Goal: Check status: Check status

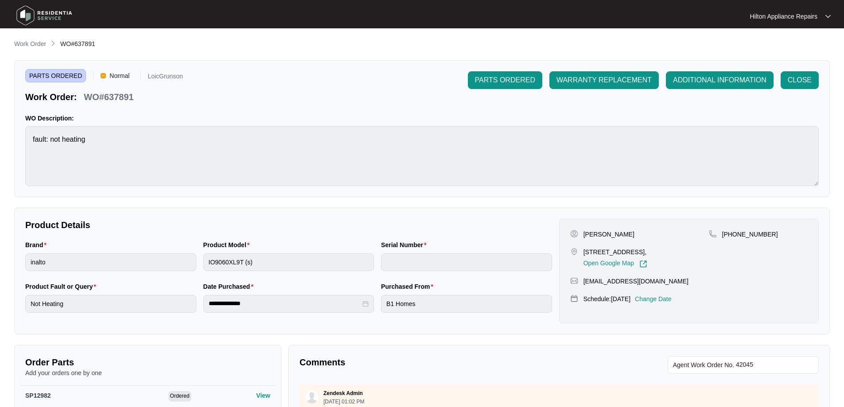
scroll to position [222, 0]
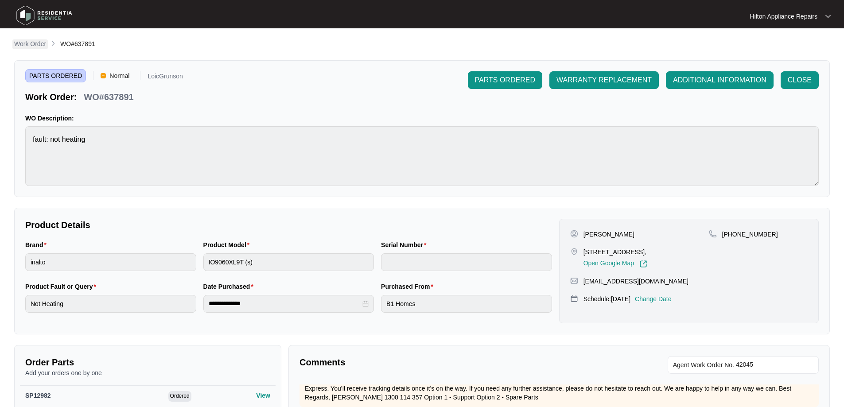
click at [31, 46] on p "Work Order" at bounding box center [30, 43] width 32 height 9
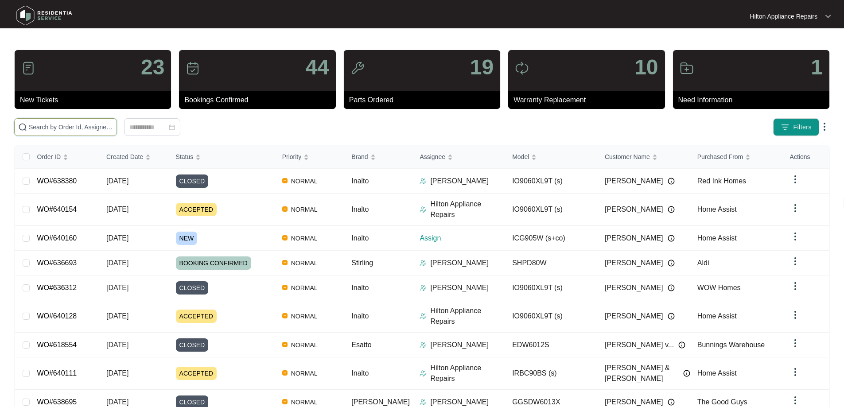
click at [101, 127] on input "text" at bounding box center [71, 127] width 84 height 10
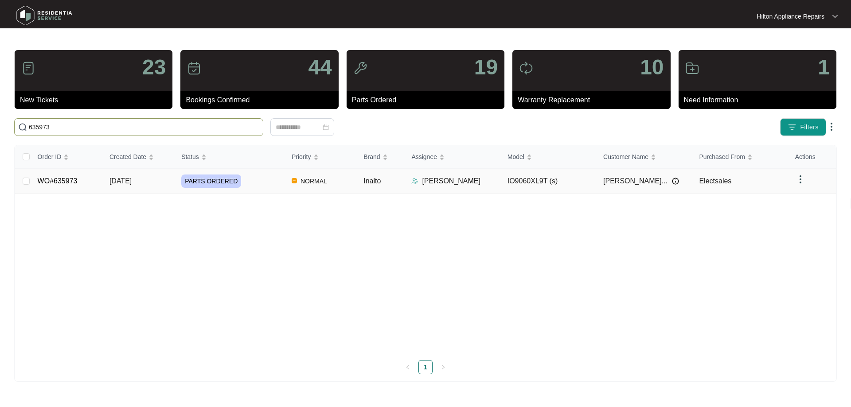
type input "635973"
click at [268, 179] on div "PARTS ORDERED" at bounding box center [232, 181] width 103 height 13
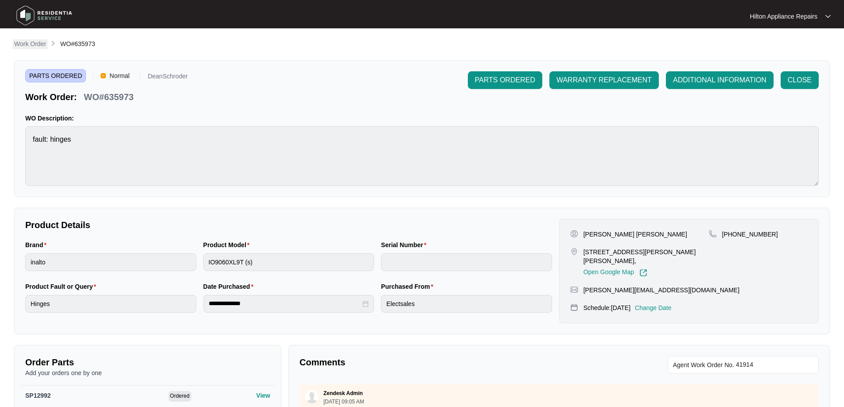
click at [36, 42] on p "Work Order" at bounding box center [30, 43] width 32 height 9
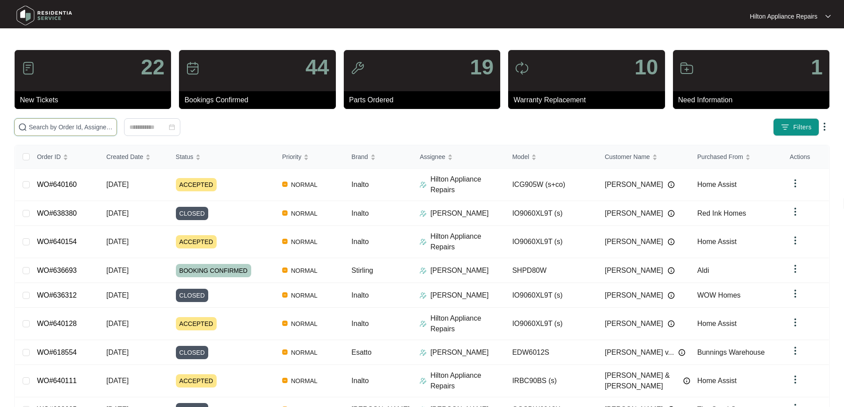
click at [110, 126] on input "text" at bounding box center [71, 127] width 84 height 10
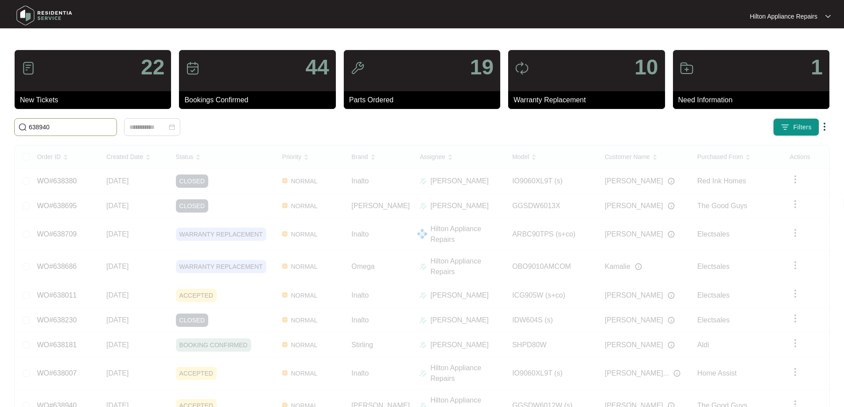
type input "638940"
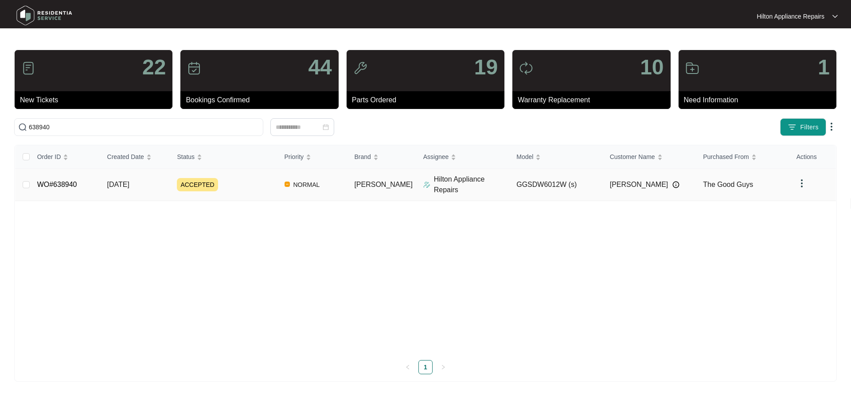
click at [274, 183] on div "ACCEPTED" at bounding box center [227, 184] width 100 height 13
